Goal: Task Accomplishment & Management: Use online tool/utility

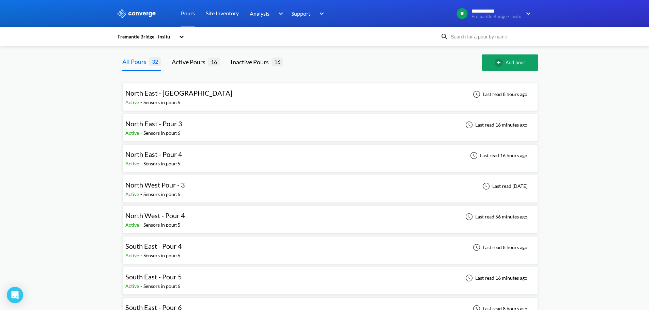
click at [400, 61] on div at bounding box center [388, 62] width 188 height 16
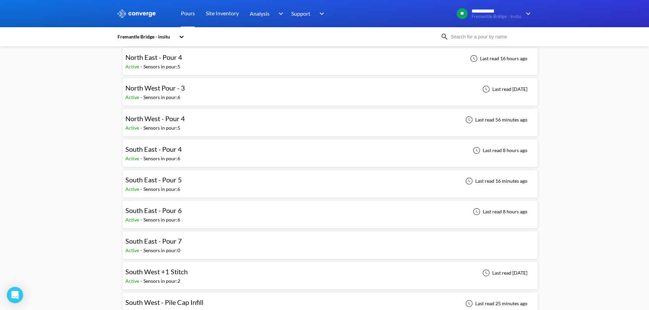
scroll to position [102, 0]
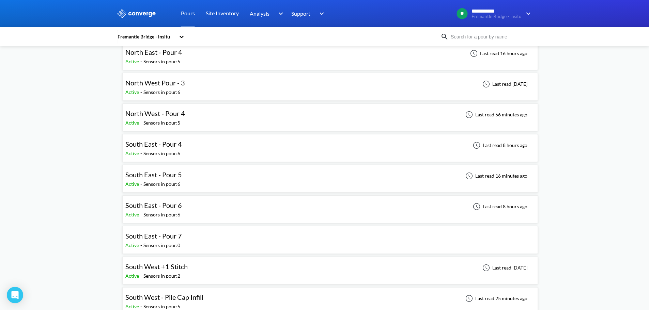
click at [225, 174] on div "South East - Pour 5 Active - Sensors in pour: 6 Last read 16 minutes ago" at bounding box center [329, 179] width 409 height 22
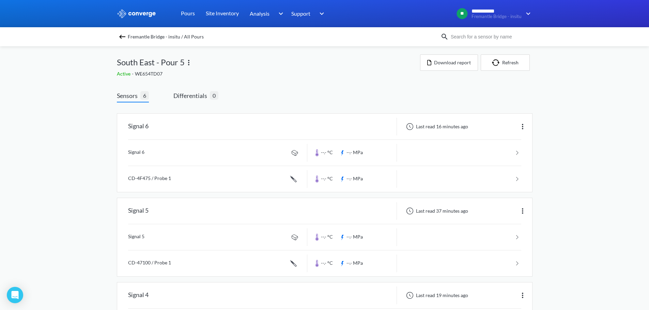
click at [582, 130] on div "**********" at bounding box center [324, 314] width 649 height 628
click at [522, 125] on img at bounding box center [522, 127] width 8 height 8
click at [500, 126] on div "Edit" at bounding box center [505, 126] width 44 height 13
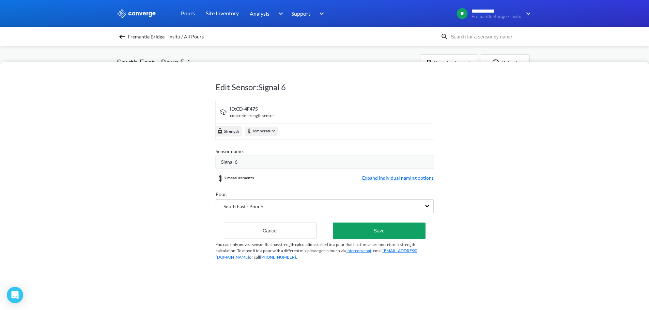
click at [391, 179] on span "Expand individual naming options" at bounding box center [397, 178] width 71 height 8
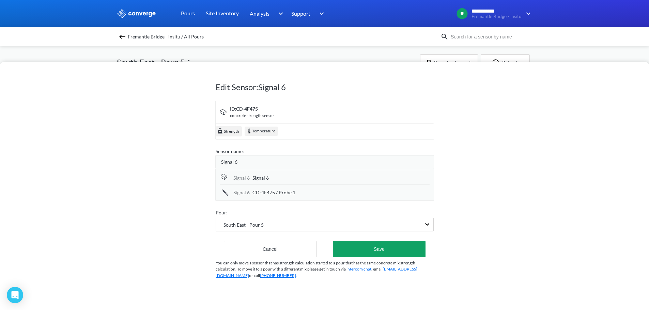
click at [255, 176] on span "Signal 6" at bounding box center [260, 177] width 16 height 7
click at [255, 176] on input "Signal 6" at bounding box center [340, 179] width 177 height 14
type input "Top Cover (d)"
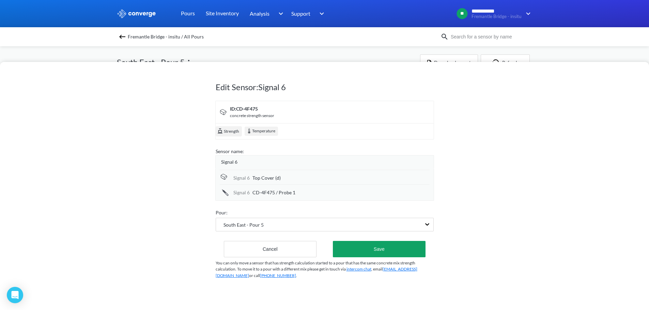
click at [288, 193] on span "CD-4F475 / Probe 1" at bounding box center [273, 192] width 43 height 7
click at [288, 193] on input "CD-4F475 / Probe 1" at bounding box center [340, 193] width 177 height 14
type input "Top Cover (Central)"
click at [375, 245] on button "Save" at bounding box center [379, 249] width 92 height 16
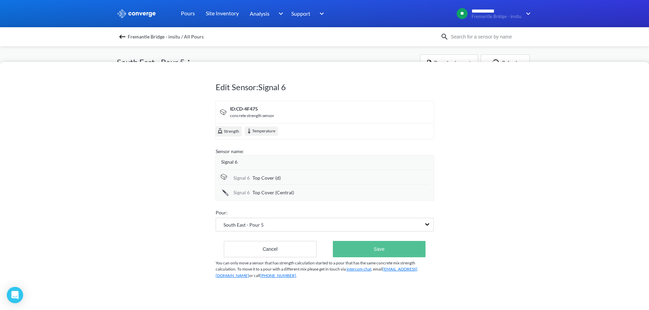
click at [375, 245] on button "Save" at bounding box center [379, 249] width 92 height 16
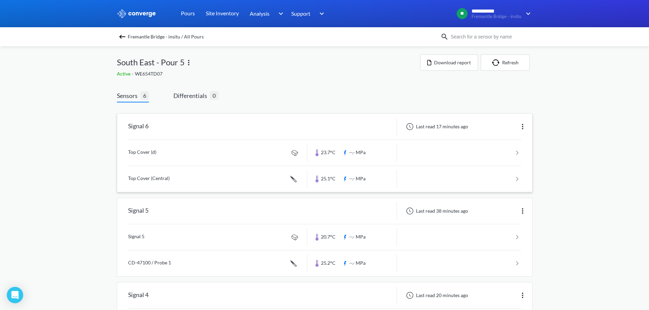
click at [522, 128] on img at bounding box center [522, 127] width 8 height 8
click at [507, 130] on div "Edit" at bounding box center [505, 126] width 44 height 13
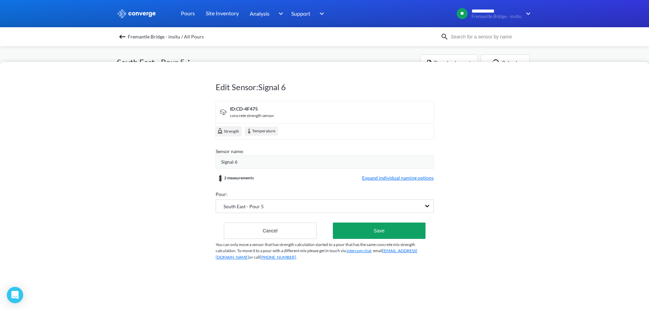
click at [229, 156] on div "Signal 6" at bounding box center [324, 162] width 219 height 14
click at [228, 160] on span "Signal 6" at bounding box center [229, 161] width 16 height 7
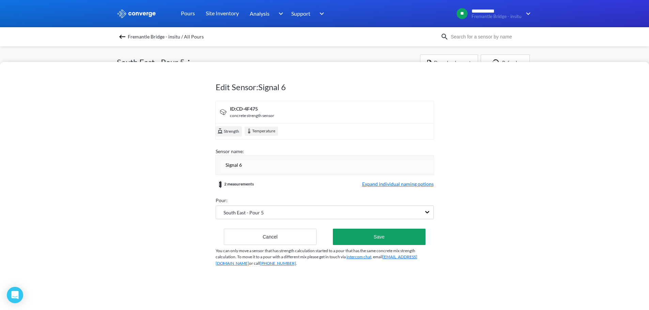
drag, startPoint x: 227, startPoint y: 164, endPoint x: 309, endPoint y: 172, distance: 83.1
click at [309, 172] on div "Signal 6" at bounding box center [324, 165] width 219 height 20
type input "Sensor 6"
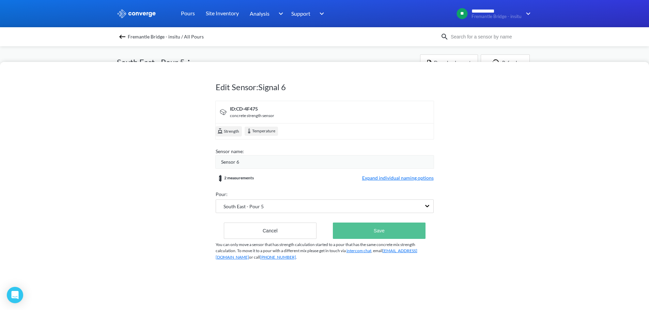
click at [372, 235] on button "Save" at bounding box center [379, 231] width 92 height 16
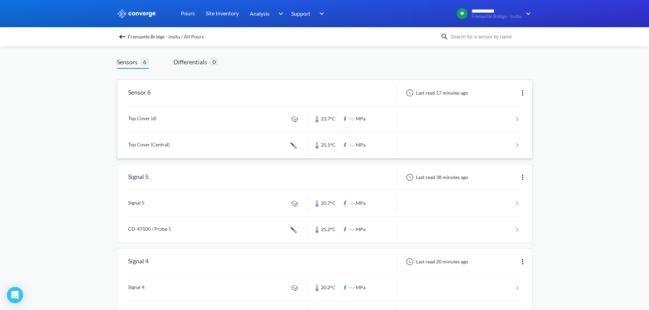
scroll to position [34, 0]
click at [523, 174] on img at bounding box center [522, 177] width 8 height 8
click at [511, 180] on div "Edit" at bounding box center [505, 177] width 44 height 13
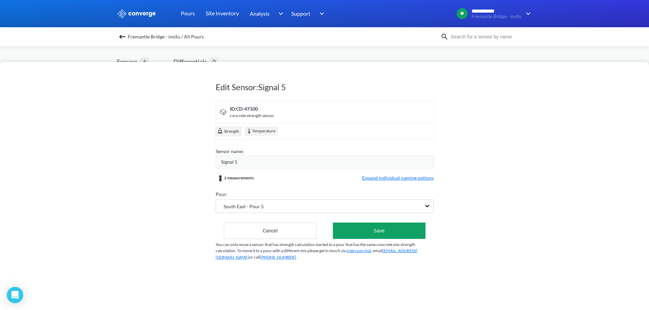
click at [244, 167] on div "Signal 5" at bounding box center [324, 162] width 219 height 14
click at [244, 165] on div "Signal 5" at bounding box center [327, 161] width 212 height 7
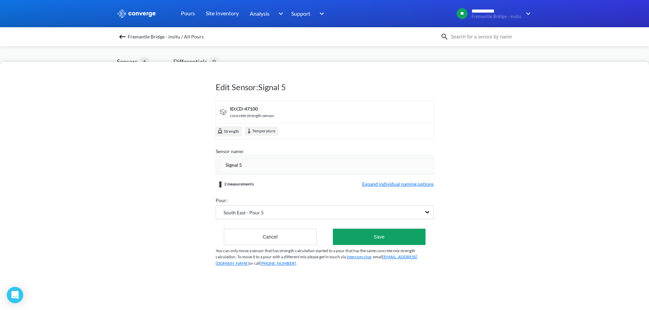
click at [241, 163] on input "Signal 5" at bounding box center [327, 165] width 212 height 14
type input "Sensor 5"
click at [334, 192] on form "ID: CD-47100 concrete strength sensor Strength Temperature Sensor name: Sensor …" at bounding box center [325, 173] width 218 height 144
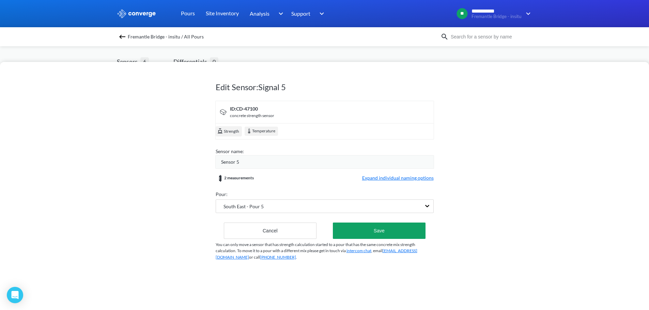
click at [371, 176] on span "Expand individual naming options" at bounding box center [397, 178] width 71 height 8
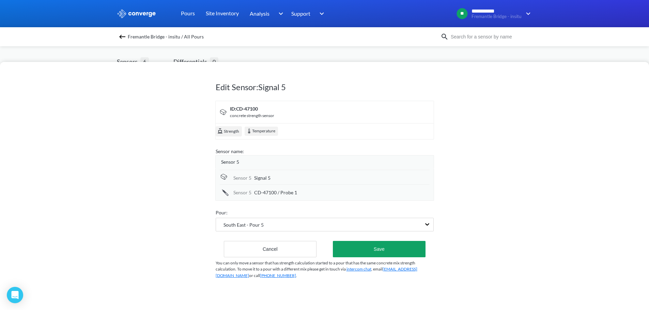
click at [284, 177] on div "Signal 5" at bounding box center [341, 177] width 175 height 7
click at [284, 177] on input "Signal 5" at bounding box center [341, 179] width 175 height 14
click at [283, 177] on input "Signal 5" at bounding box center [341, 179] width 175 height 14
type input "Ambient (b)"
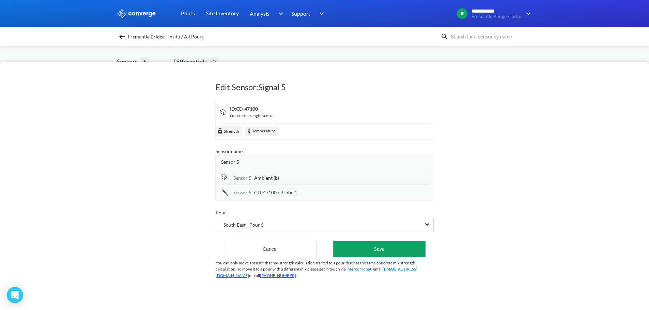
click at [274, 192] on span "CD-47100 / Probe 1" at bounding box center [275, 192] width 43 height 7
click at [274, 192] on input "CD-47100 / Probe 1" at bounding box center [341, 193] width 175 height 14
type input "South Anchor (b)"
click at [511, 169] on div "Edit Sensor: Signal 5 ID: CD-47100 concrete strength sensor Strength Temperatur…" at bounding box center [324, 186] width 649 height 248
click at [384, 248] on button "Save" at bounding box center [379, 249] width 92 height 16
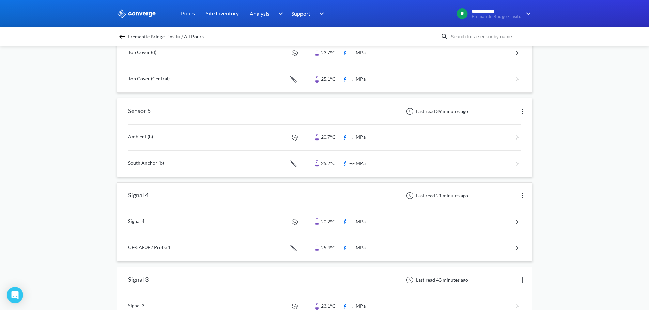
scroll to position [102, 0]
click at [520, 193] on img at bounding box center [522, 193] width 8 height 8
click at [500, 191] on div "Edit" at bounding box center [505, 193] width 44 height 13
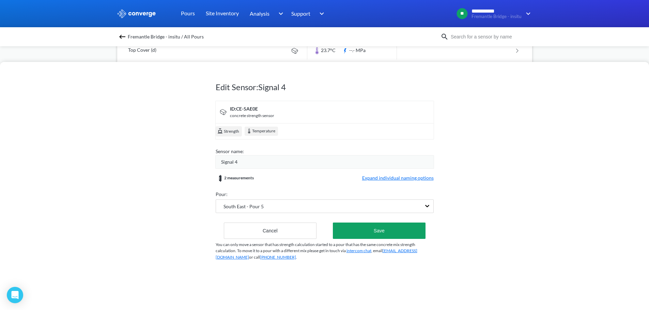
click at [232, 164] on span "Signal 4" at bounding box center [229, 161] width 16 height 7
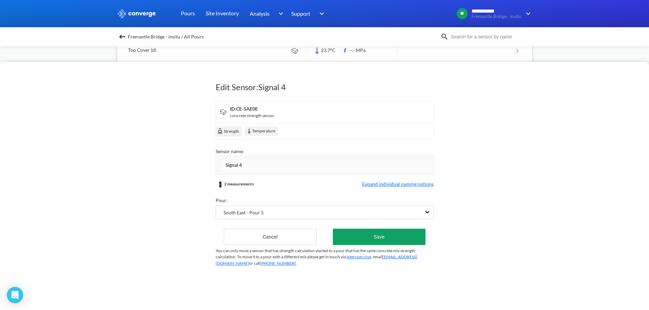
click at [232, 164] on input "Signal 4" at bounding box center [327, 165] width 212 height 14
type input "Sensor 4"
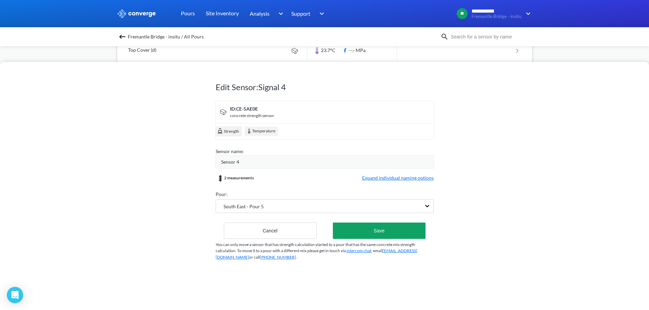
click at [416, 183] on form "ID: CE-5AE0E concrete strength sensor Strength Temperature Sensor name: Sensor …" at bounding box center [325, 170] width 218 height 138
click at [383, 178] on span "Expand individual naming options" at bounding box center [397, 178] width 71 height 8
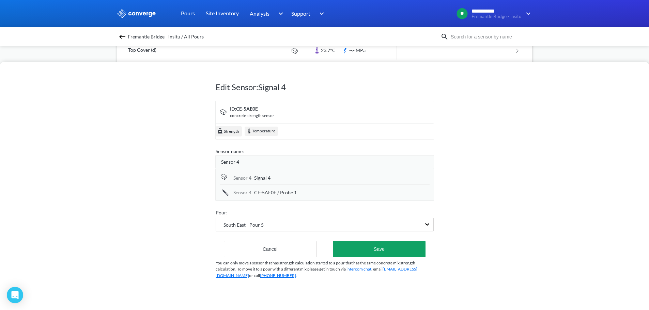
click at [262, 180] on span "Signal 4" at bounding box center [262, 177] width 16 height 7
click at [262, 180] on input "Signal 4" at bounding box center [341, 179] width 175 height 14
type input "Ambient (a)"
click at [273, 189] on div "Sensor 4 CE-5AE0E / Probe 1" at bounding box center [325, 192] width 210 height 15
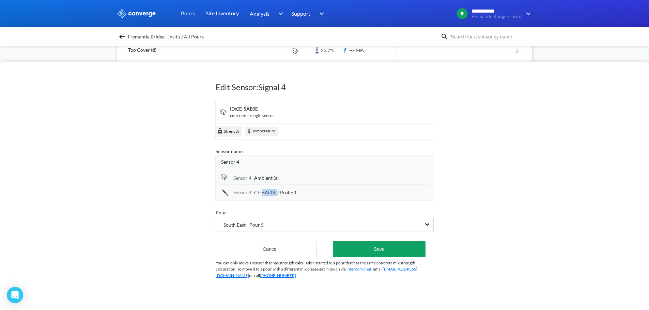
click at [273, 189] on span "CE-5AE0E / Probe 1" at bounding box center [275, 192] width 43 height 7
click at [273, 189] on input "CE-5AE0E / Probe 1" at bounding box center [341, 193] width 175 height 14
type input "West Anchor (a)"
click at [501, 229] on div "Edit Sensor: Signal 4 ID: CE-5AE0E concrete strength sensor Strength Temperatur…" at bounding box center [324, 186] width 649 height 248
click at [384, 243] on button "Save" at bounding box center [379, 249] width 92 height 16
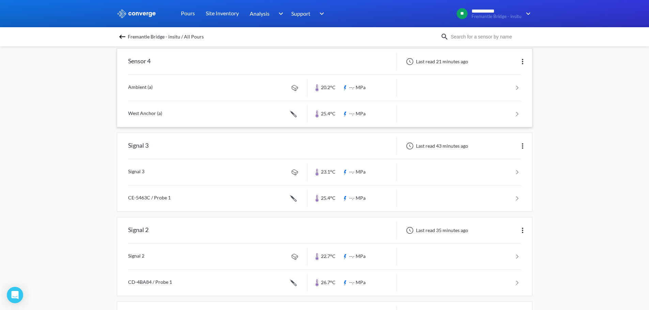
scroll to position [238, 0]
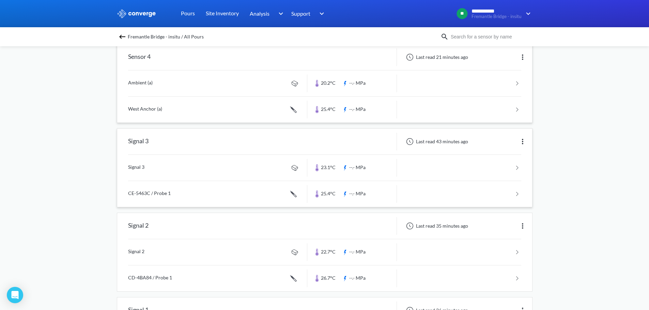
click at [524, 140] on img at bounding box center [522, 142] width 8 height 8
click at [508, 142] on div "Edit" at bounding box center [505, 141] width 44 height 13
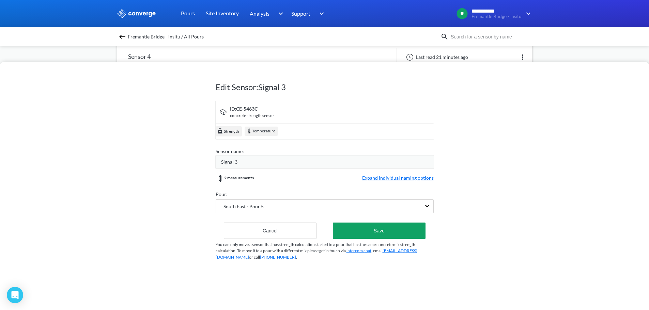
click at [368, 175] on span "Expand individual naming options" at bounding box center [397, 178] width 71 height 8
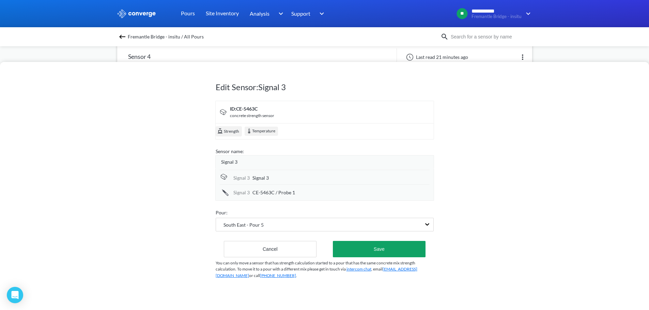
click at [226, 160] on span "Signal 3" at bounding box center [229, 161] width 16 height 7
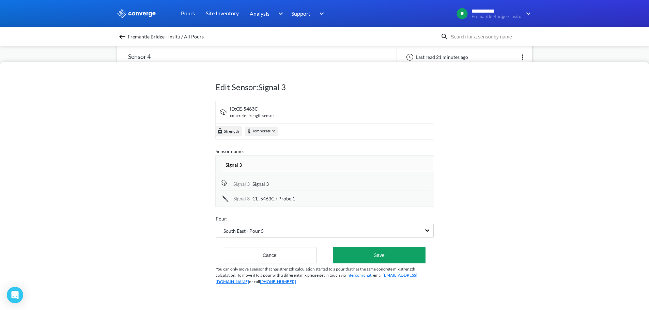
click at [226, 160] on input "Signal 3" at bounding box center [327, 165] width 212 height 14
type input "Sensor 3"
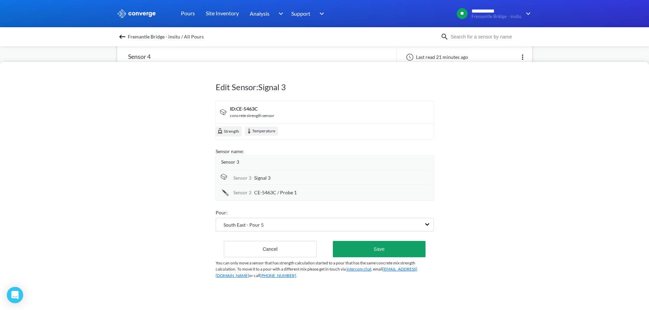
click at [165, 145] on div "Edit Sensor: Signal 3 ID: CE-5463C concrete strength sensor Strength Temperatur…" at bounding box center [324, 186] width 649 height 248
click at [270, 176] on span "Signal 3" at bounding box center [262, 177] width 16 height 7
click at [270, 176] on input "Signal 3" at bounding box center [341, 179] width 175 height 14
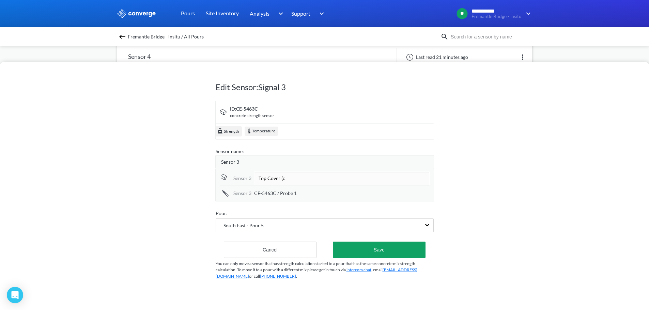
type input "Top Cover (c)"
click at [269, 190] on span "CE-5463C / Probe 1" at bounding box center [275, 193] width 43 height 7
click at [269, 190] on input "CE-5463C / Probe 1" at bounding box center [341, 193] width 175 height 14
type input "Core (b)"
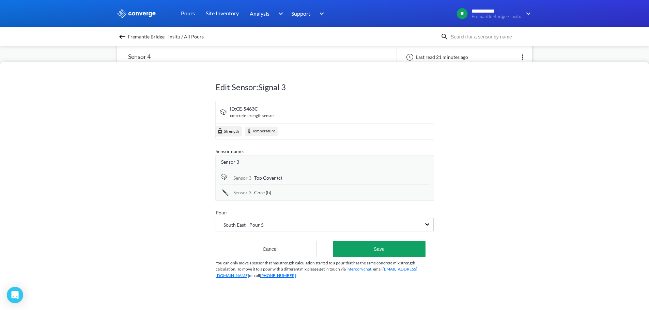
click at [376, 241] on form "ID: CE-5463C concrete strength sensor Strength Temperature Sensor name: Sensor …" at bounding box center [325, 179] width 218 height 157
click at [376, 241] on button "Save" at bounding box center [379, 249] width 92 height 16
click at [485, 190] on div "Edit Sensor: Signal 3 ID: CE-5463C concrete strength sensor Strength Temperatur…" at bounding box center [324, 186] width 649 height 248
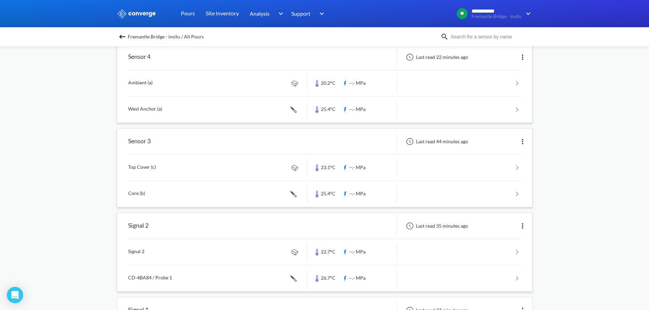
click at [389, 251] on link at bounding box center [324, 252] width 393 height 26
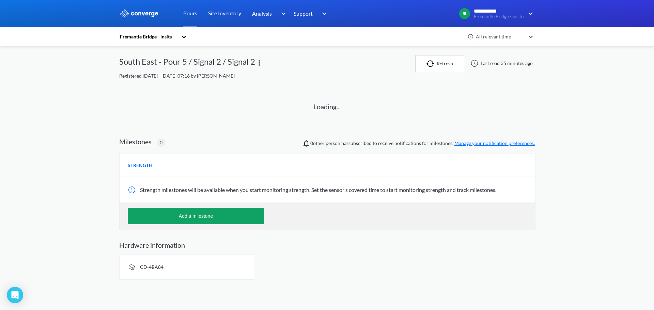
click at [186, 15] on link "Pours" at bounding box center [190, 13] width 14 height 27
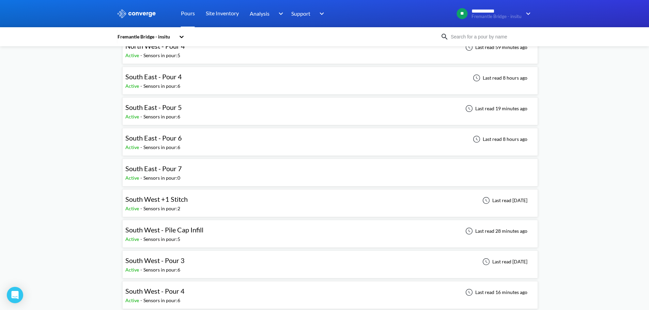
scroll to position [170, 0]
click at [194, 110] on div "South East - Pour 5 Active - Sensors in pour: 6 Last read 19 minutes ago" at bounding box center [329, 111] width 409 height 22
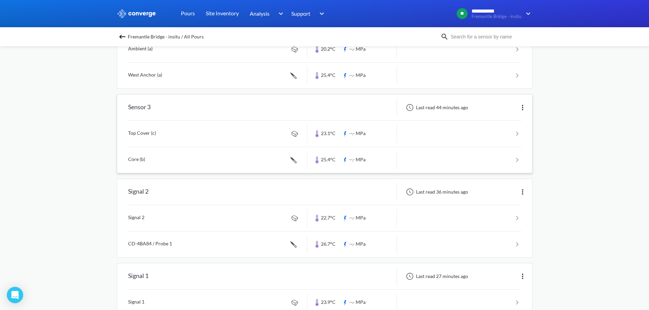
scroll to position [318, 0]
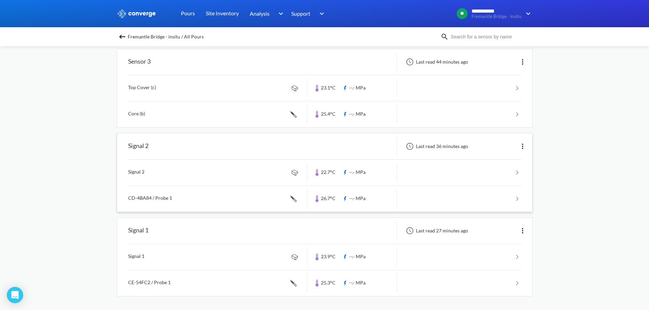
click at [525, 146] on img at bounding box center [522, 146] width 8 height 8
click at [513, 151] on div "Edit" at bounding box center [505, 146] width 44 height 13
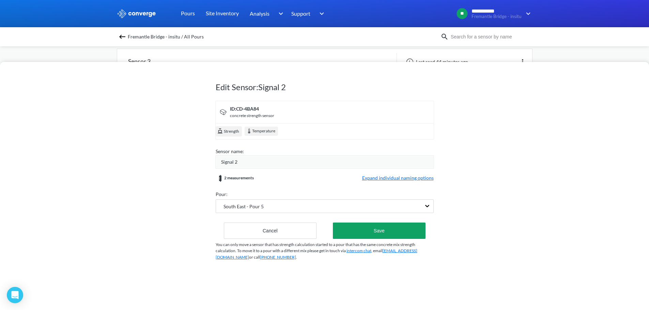
click at [231, 165] on span "Signal 2" at bounding box center [229, 161] width 16 height 7
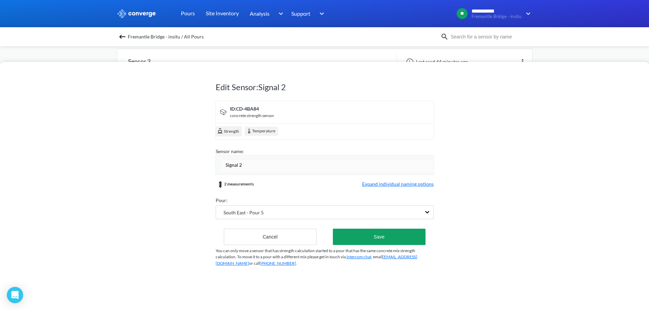
click at [231, 165] on input "Signal 2" at bounding box center [327, 165] width 212 height 14
type input "Sensor 2"
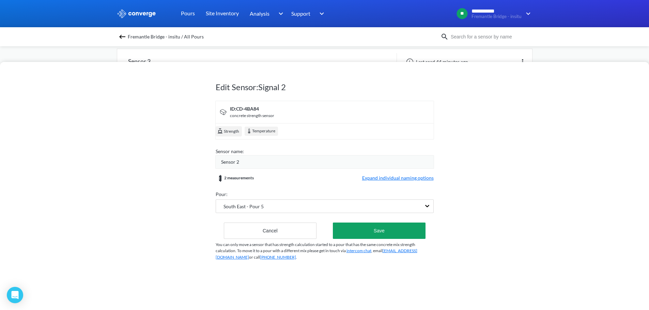
click at [511, 169] on div "Edit Sensor: Signal 2 ID: CD-4BA84 concrete strength sensor Strength Temperatur…" at bounding box center [324, 186] width 649 height 248
click at [412, 178] on span "Expand individual naming options" at bounding box center [397, 178] width 71 height 8
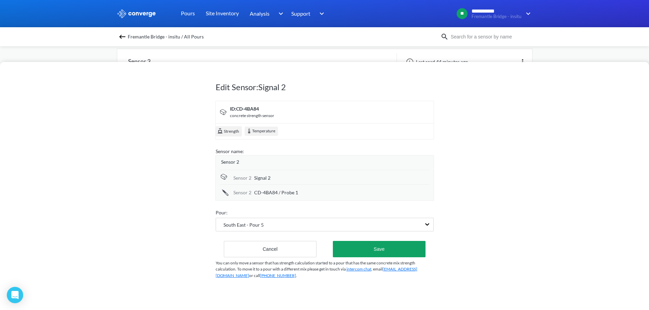
click at [266, 179] on span "Signal 2" at bounding box center [262, 177] width 16 height 7
click at [266, 179] on input "Signal 2" at bounding box center [341, 179] width 175 height 14
type input "2"
type input "Top Cover (b)"
click at [270, 191] on span "CD-4BA84 / Probe 1" at bounding box center [276, 193] width 44 height 7
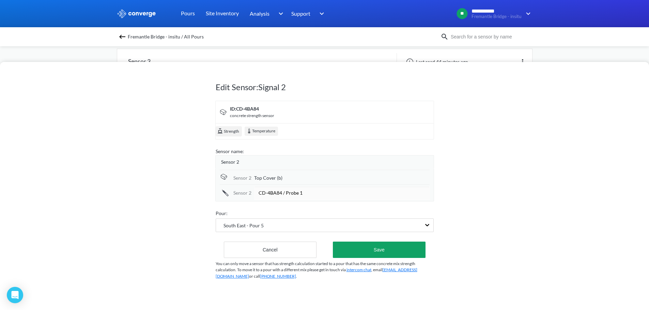
click at [270, 191] on input "CD-4BA84 / Probe 1" at bounding box center [341, 193] width 175 height 14
type input "Core (a)"
click at [446, 202] on div "Edit Sensor: Signal 2 ID: CD-4BA84 concrete strength sensor Strength Temperatur…" at bounding box center [324, 186] width 649 height 248
click at [395, 250] on button "Save" at bounding box center [379, 249] width 92 height 16
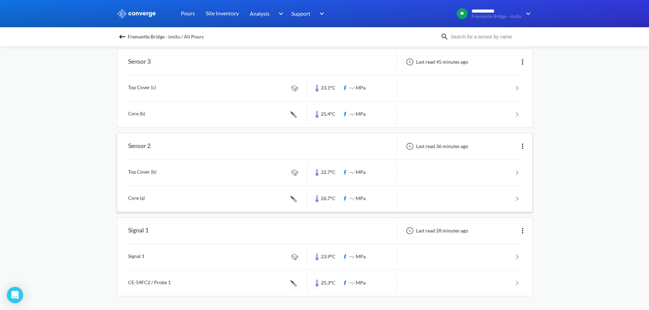
click at [521, 230] on img at bounding box center [522, 231] width 8 height 8
click at [499, 230] on div "Edit" at bounding box center [505, 230] width 44 height 13
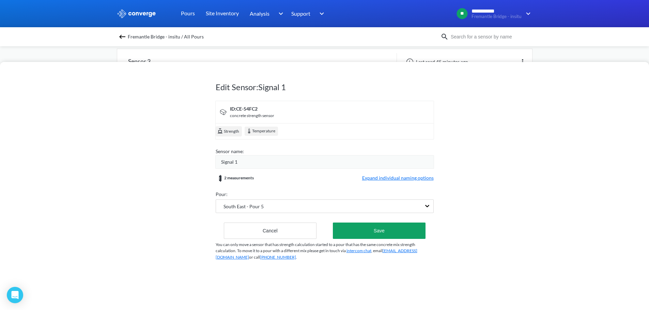
click at [268, 159] on div "Signal 1" at bounding box center [327, 161] width 212 height 7
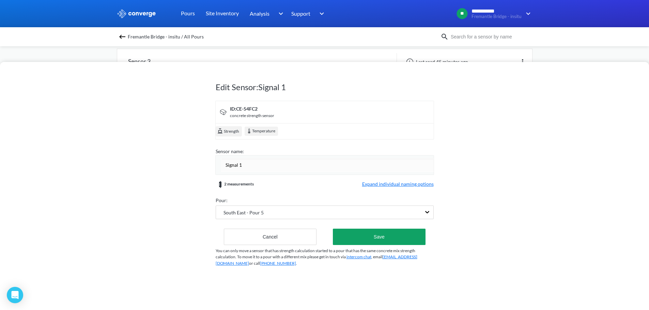
click at [261, 162] on input "Signal 1" at bounding box center [327, 165] width 212 height 14
type input "Sensor 1"
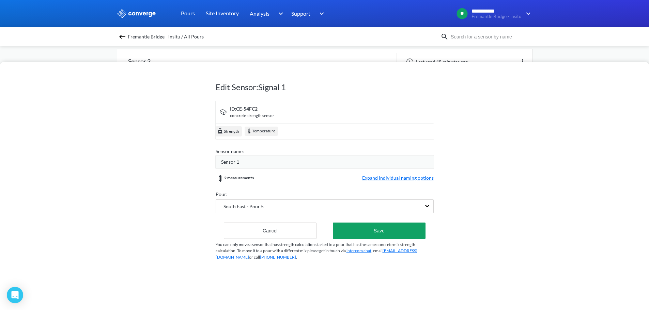
click at [184, 175] on div "Edit Sensor: Signal 1 ID: CE-54FC2 concrete strength sensor Strength Temperatur…" at bounding box center [324, 186] width 649 height 248
click at [389, 178] on span "Expand individual naming options" at bounding box center [397, 178] width 71 height 8
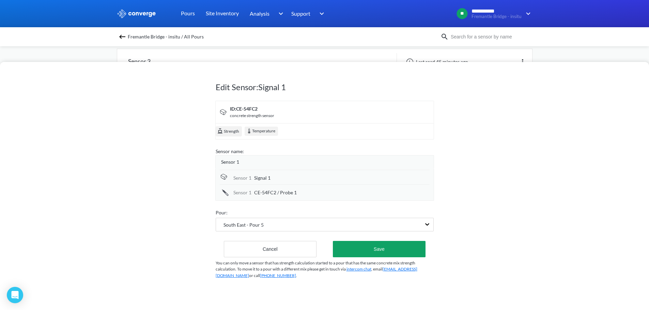
click at [179, 187] on div "Edit Sensor: Signal 1 ID: CE-54FC2 concrete strength sensor Strength Temperatur…" at bounding box center [324, 186] width 649 height 248
click at [264, 179] on span "Signal 1" at bounding box center [262, 177] width 16 height 7
click at [264, 179] on input "Signal 1" at bounding box center [341, 179] width 175 height 14
type input "Top (a)"
click at [282, 191] on span "CE-54FC2 / Probe 1" at bounding box center [275, 193] width 43 height 7
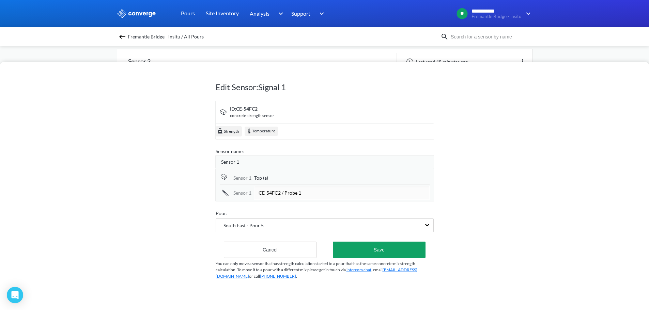
click at [282, 191] on input "CE-54FC2 / Probe 1" at bounding box center [341, 193] width 175 height 14
type input "Side Cover (a)"
click at [497, 189] on div "Edit Sensor: Signal 1 ID: CE-54FC2 concrete strength sensor Strength Temperatur…" at bounding box center [324, 186] width 649 height 248
click at [351, 214] on div "Pour:" at bounding box center [325, 212] width 218 height 7
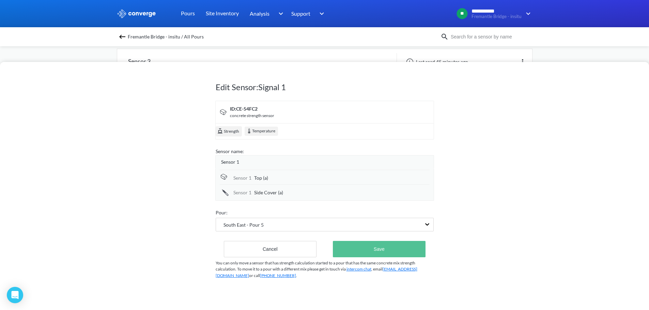
click at [387, 253] on button "Save" at bounding box center [379, 249] width 92 height 16
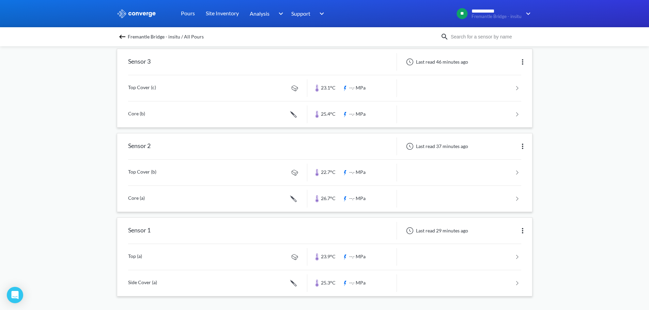
click at [521, 61] on img at bounding box center [522, 62] width 8 height 8
click at [502, 64] on div "Edit" at bounding box center [505, 61] width 44 height 13
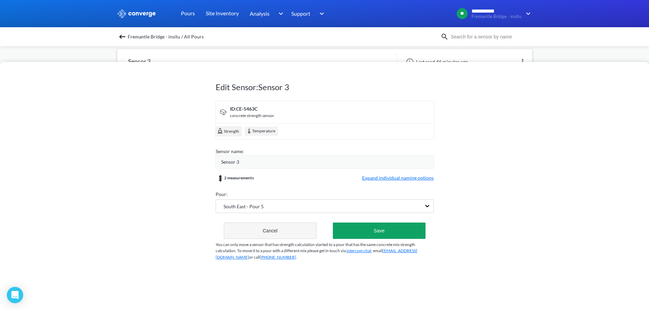
click at [292, 229] on button "Cancel" at bounding box center [270, 231] width 93 height 16
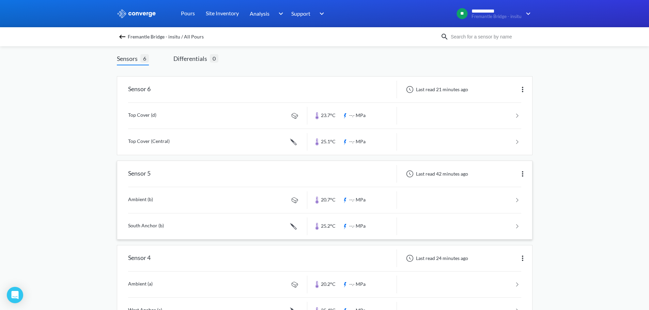
scroll to position [0, 0]
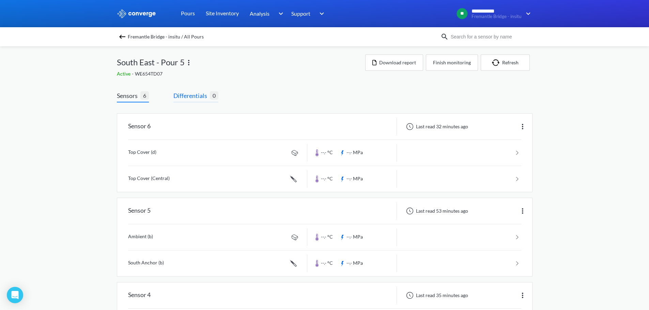
click at [210, 100] on span "0" at bounding box center [214, 95] width 9 height 9
click at [195, 92] on span "Differentials" at bounding box center [191, 96] width 36 height 10
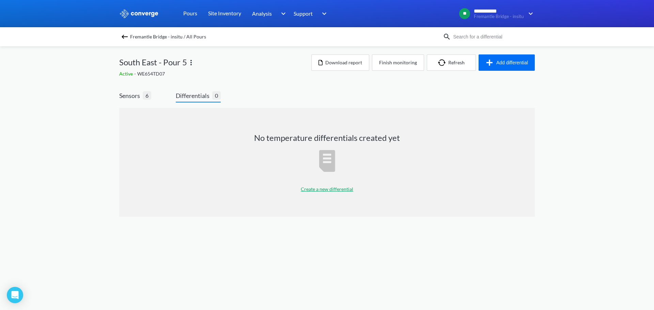
click at [85, 130] on div "**********" at bounding box center [327, 115] width 654 height 230
click at [330, 189] on p "Create a new differential" at bounding box center [327, 189] width 52 height 7
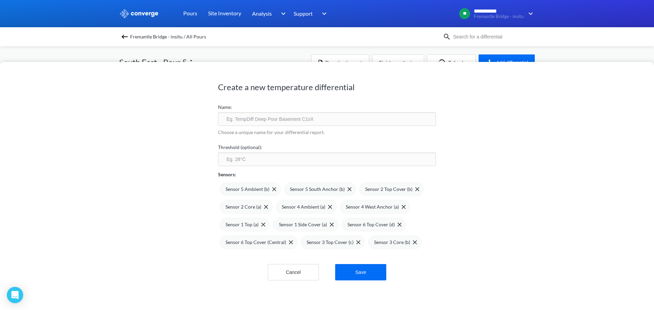
click at [256, 119] on input "text" at bounding box center [327, 119] width 218 height 14
type input "P"
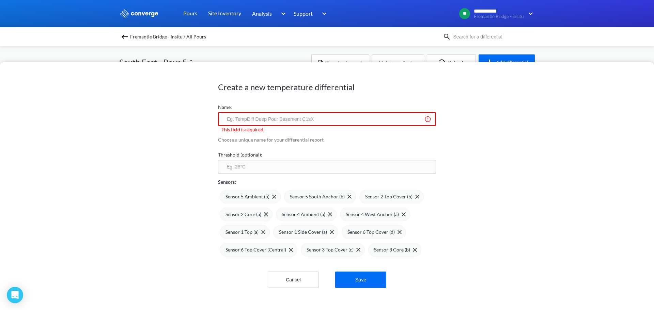
type input "T"
type input "P"
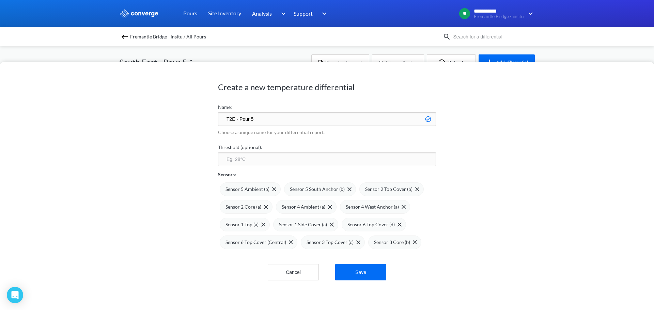
type input "T2E - Pour 5"
click at [245, 161] on input "number" at bounding box center [327, 160] width 218 height 14
type input "20"
click at [164, 216] on div "Create a new temperature differential Name: T2E - Pour 5 Choose a unique name f…" at bounding box center [327, 186] width 654 height 248
click at [272, 190] on img at bounding box center [274, 189] width 4 height 4
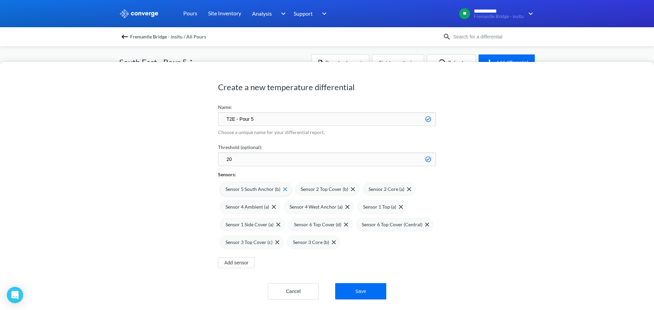
click at [283, 189] on img at bounding box center [285, 189] width 4 height 4
click at [278, 190] on div "Sensor 2 Top Cover (b)" at bounding box center [252, 189] width 64 height 14
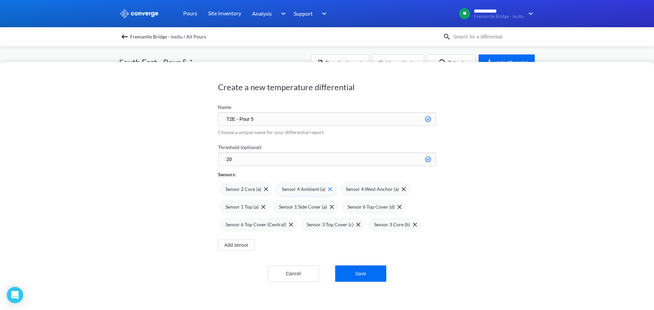
click at [329, 193] on div "Sensor 4 Ambient (a)" at bounding box center [307, 189] width 50 height 7
click at [337, 191] on img at bounding box center [339, 189] width 4 height 4
click at [319, 191] on div "Sensor 1 Top (a)" at bounding box center [301, 189] width 50 height 14
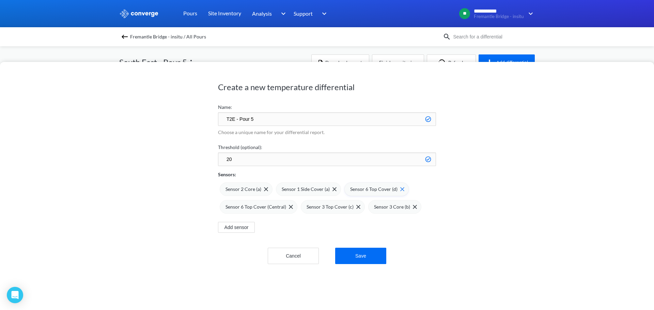
click at [402, 191] on div "Sensor 6 Top Cover (d)" at bounding box center [376, 189] width 64 height 14
click at [275, 207] on img at bounding box center [277, 207] width 4 height 4
click at [304, 219] on div "Add sensor" at bounding box center [327, 223] width 218 height 19
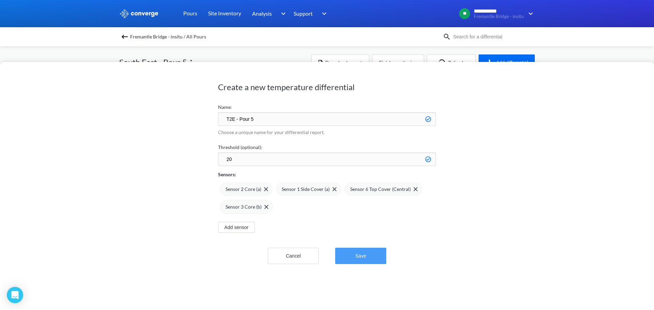
click at [353, 248] on button "Save" at bounding box center [360, 256] width 51 height 16
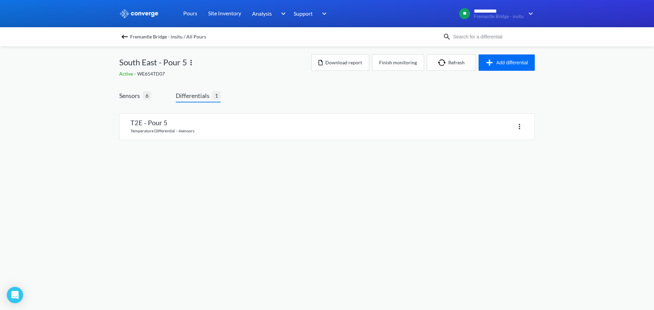
click at [281, 94] on div "Sensors 6 Differentials 1 T2E - Pour 5 temperature differential · 4 sensors" at bounding box center [326, 122] width 415 height 63
click at [143, 151] on div "T2E - Pour 5 temperature differential · 4 sensors" at bounding box center [326, 131] width 415 height 46
click at [423, 177] on body "**********" at bounding box center [327, 155] width 654 height 310
click at [350, 95] on div "Sensors 6 Differentials 1 T2E - Pour 5 temperature differential · 4 sensors" at bounding box center [326, 122] width 415 height 63
click at [312, 94] on div "Sensors 6 Differentials 1 T2E - Pour 5 temperature differential · 4 sensors" at bounding box center [326, 122] width 415 height 63
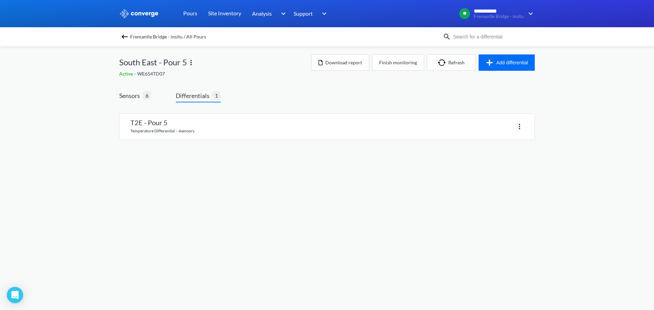
click at [275, 76] on div "Active - WE654TD07" at bounding box center [215, 73] width 192 height 7
click at [362, 94] on div "Sensors 6 Differentials 1 T2E - Pour 5 temperature differential · 4 sensors" at bounding box center [326, 122] width 415 height 63
click at [393, 87] on div "Sensors 6 Differentials 1 T2E - Pour 5 temperature differential · 4 sensors" at bounding box center [326, 117] width 415 height 73
click at [336, 86] on div "Sensors 6 Differentials 1 T2E - Pour 5 temperature differential · 4 sensors" at bounding box center [326, 117] width 415 height 73
click at [289, 88] on div "Sensors 6 Differentials 1 T2E - Pour 5 temperature differential · 4 sensors" at bounding box center [326, 117] width 415 height 73
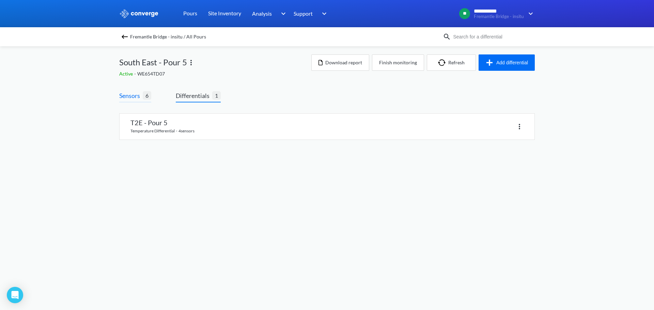
click at [143, 101] on span "Sensors 6" at bounding box center [135, 97] width 32 height 12
click at [267, 90] on div "Sensors 6 Differentials 1 T2E - Pour 5 temperature differential · 4 sensors" at bounding box center [326, 117] width 415 height 73
click at [177, 133] on link at bounding box center [326, 127] width 415 height 26
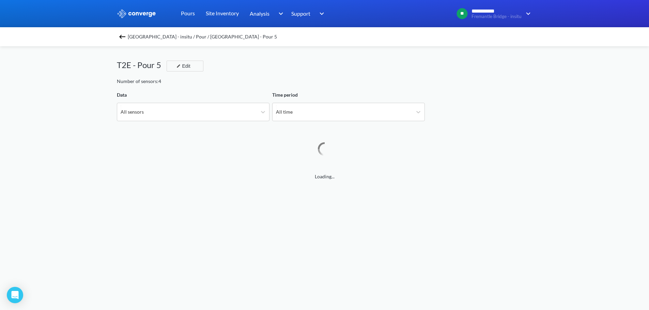
click at [348, 73] on div "T2E - Pour 5 Edit" at bounding box center [324, 68] width 415 height 19
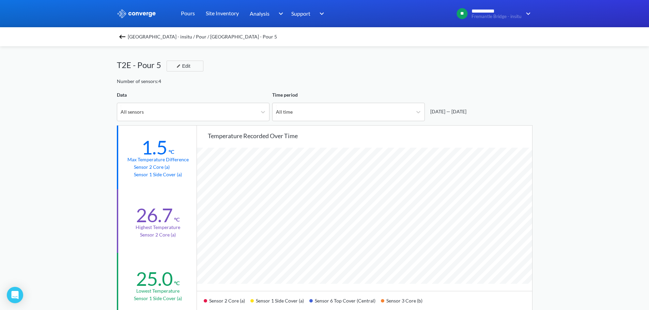
scroll to position [570, 649]
click at [364, 109] on div "All time" at bounding box center [342, 112] width 140 height 18
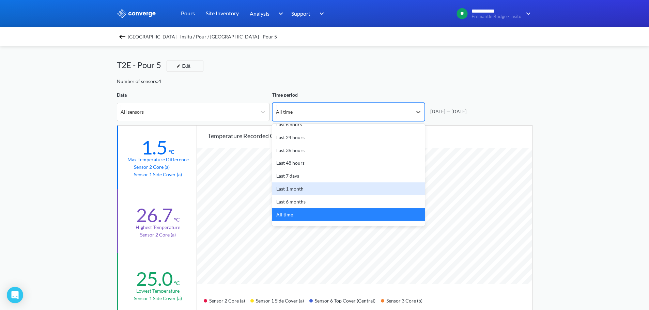
scroll to position [30, 0]
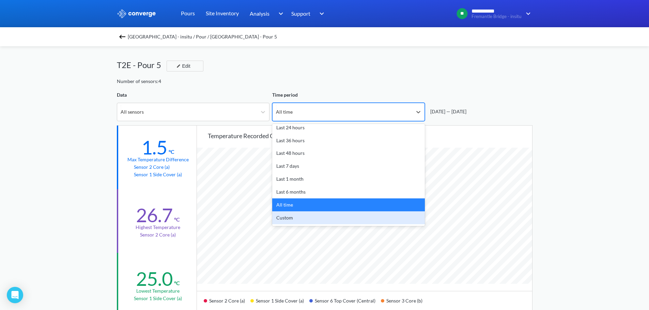
click at [308, 220] on div "Custom" at bounding box center [348, 217] width 153 height 13
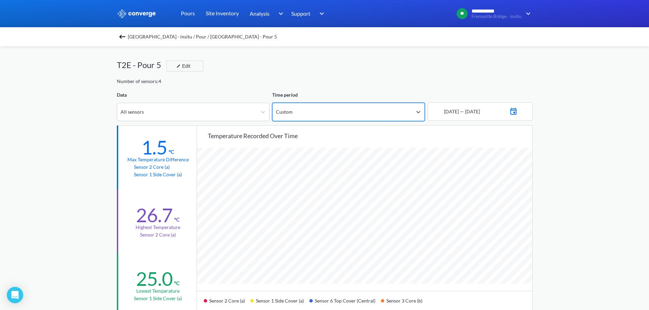
scroll to position [570, 649]
click at [517, 112] on img at bounding box center [513, 111] width 8 height 10
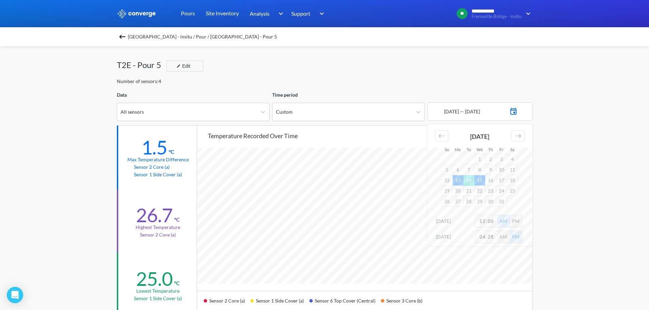
click at [482, 181] on td "15" at bounding box center [479, 180] width 11 height 11
click at [503, 205] on td "31" at bounding box center [501, 201] width 11 height 11
drag, startPoint x: 483, startPoint y: 220, endPoint x: 471, endPoint y: 223, distance: 13.0
click at [471, 223] on div "[DATE] 12:00 AM PM" at bounding box center [479, 223] width 105 height 16
type input "12:00"
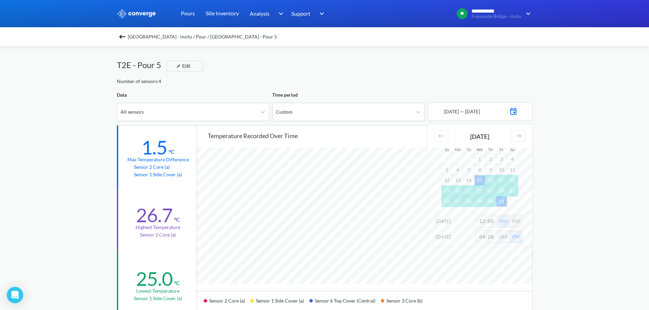
click at [514, 223] on div "PM" at bounding box center [515, 221] width 12 height 12
click at [583, 189] on div "**********" at bounding box center [324, 285] width 649 height 571
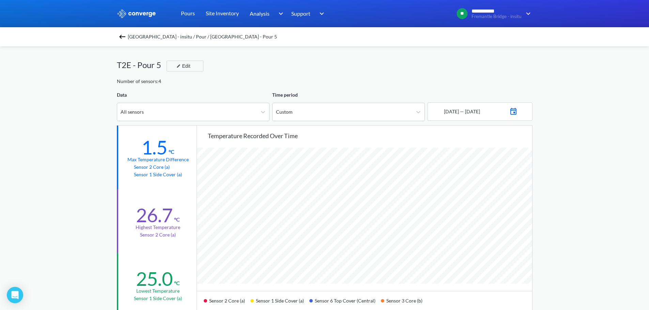
scroll to position [34, 0]
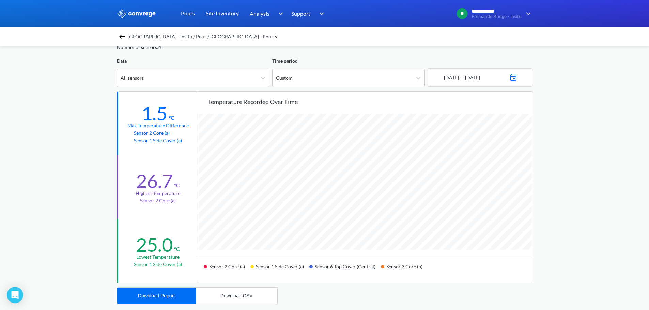
click at [517, 79] on img at bounding box center [513, 77] width 8 height 10
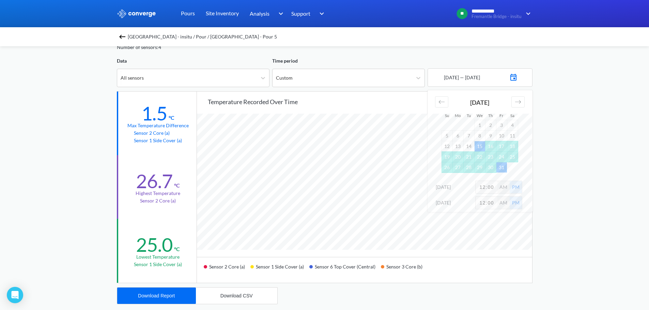
click at [586, 245] on div "**********" at bounding box center [324, 251] width 649 height 571
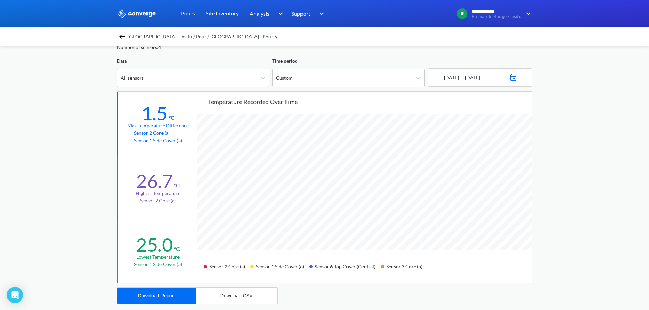
scroll to position [570, 649]
click at [170, 37] on span "[GEOGRAPHIC_DATA] - insitu / Pour / [GEOGRAPHIC_DATA] - Pour 5" at bounding box center [202, 37] width 149 height 10
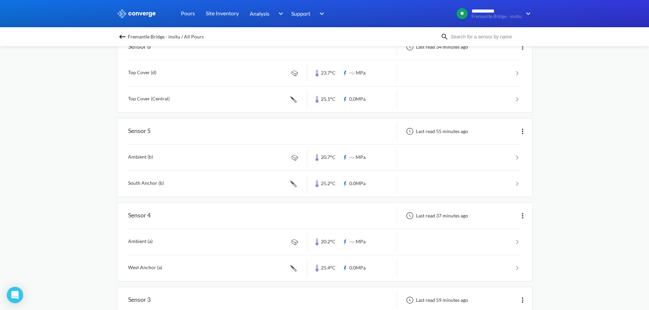
scroll to position [46, 0]
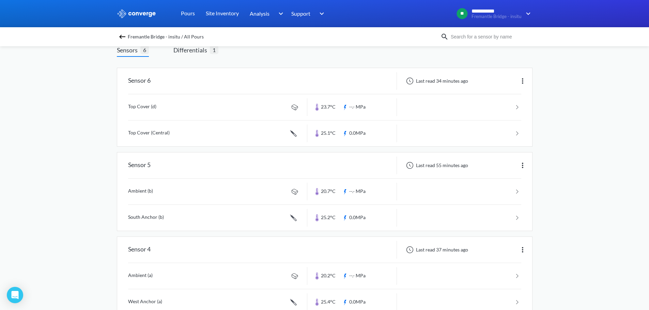
click at [75, 162] on div "**********" at bounding box center [324, 268] width 649 height 628
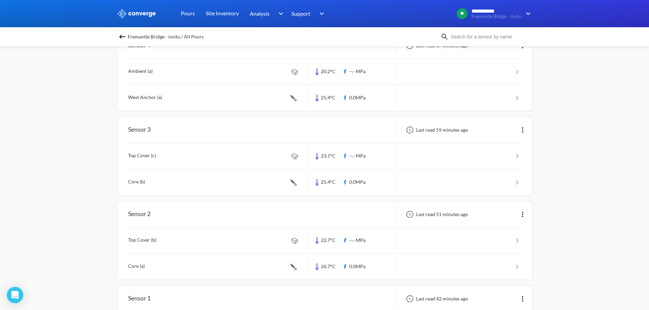
click at [89, 147] on div "**********" at bounding box center [324, 64] width 649 height 628
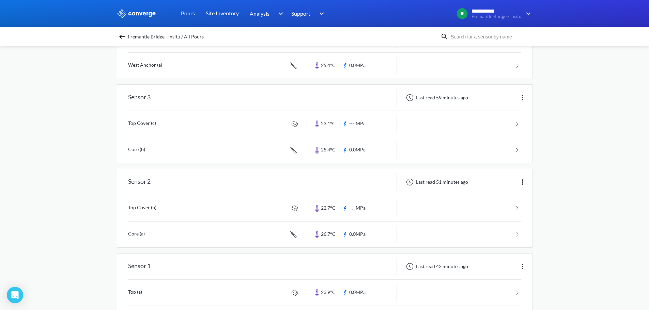
scroll to position [318, 0]
